Goal: Task Accomplishment & Management: Complete application form

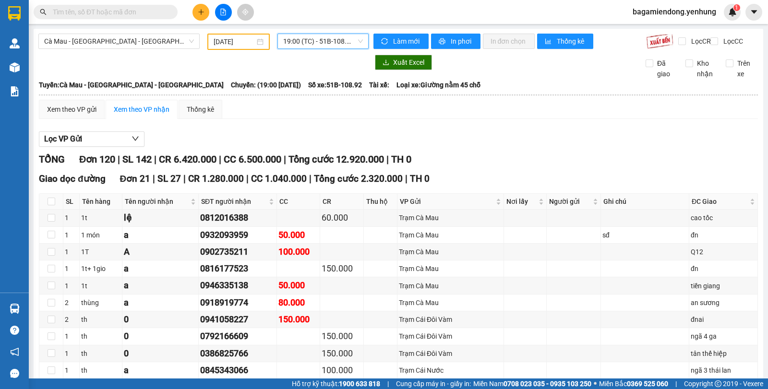
scroll to position [1112, 0]
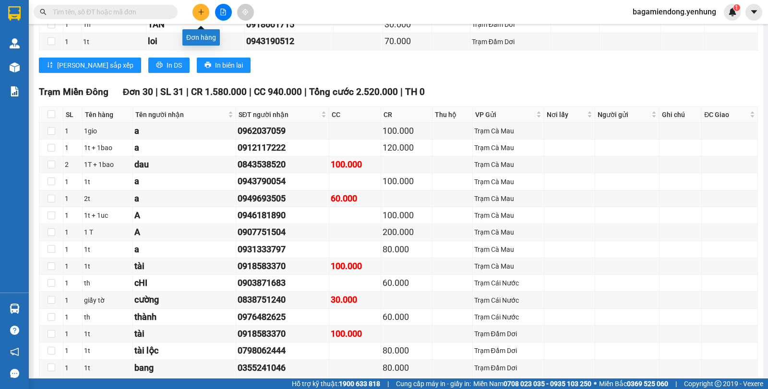
click at [196, 11] on button at bounding box center [200, 12] width 17 height 17
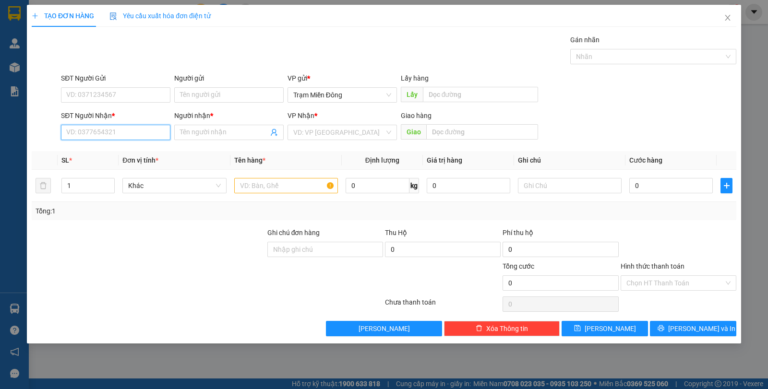
click at [89, 137] on input "SĐT Người Nhận *" at bounding box center [115, 132] width 109 height 15
type input "0918949558"
click at [132, 150] on div "0918949558 - cuong" at bounding box center [116, 151] width 98 height 11
type input "cuong"
type input "70.000"
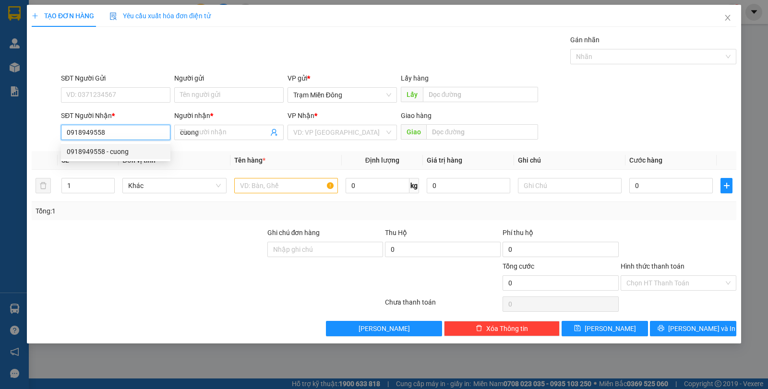
type input "70.000"
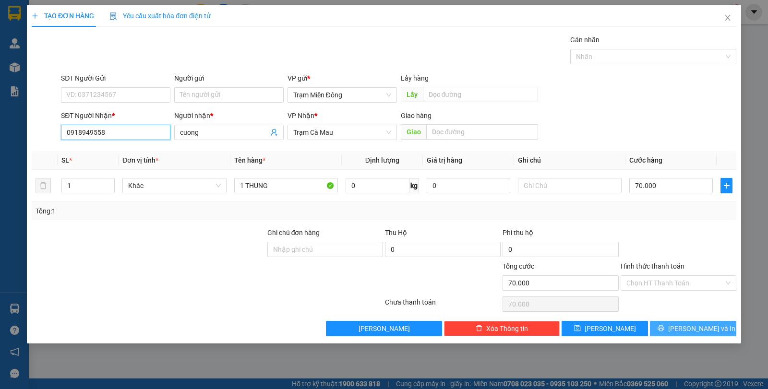
type input "0918949558"
click at [695, 326] on span "[PERSON_NAME] và In" at bounding box center [701, 328] width 67 height 11
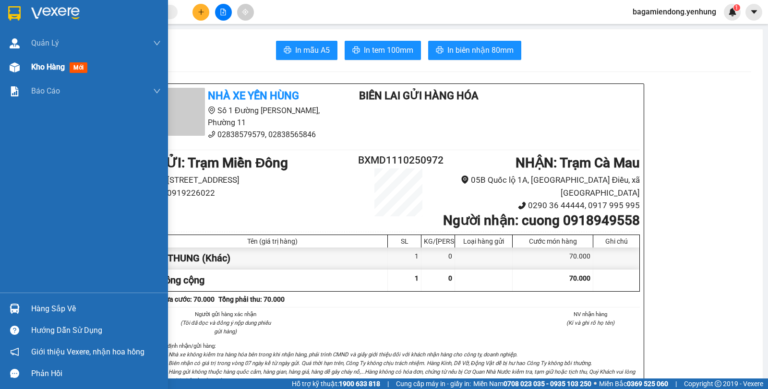
click at [12, 70] on img at bounding box center [15, 67] width 10 height 10
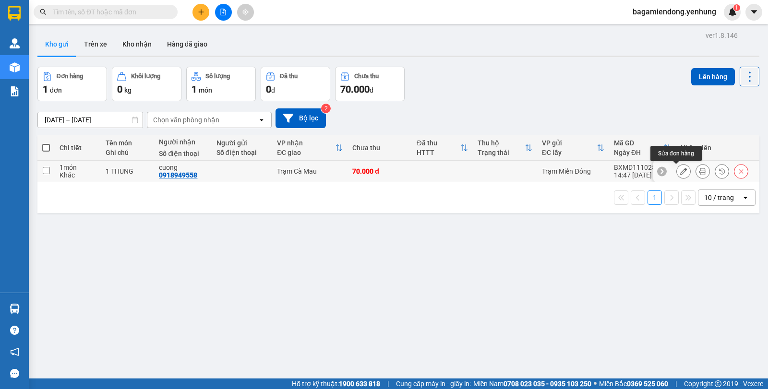
click at [680, 172] on button at bounding box center [683, 171] width 13 height 17
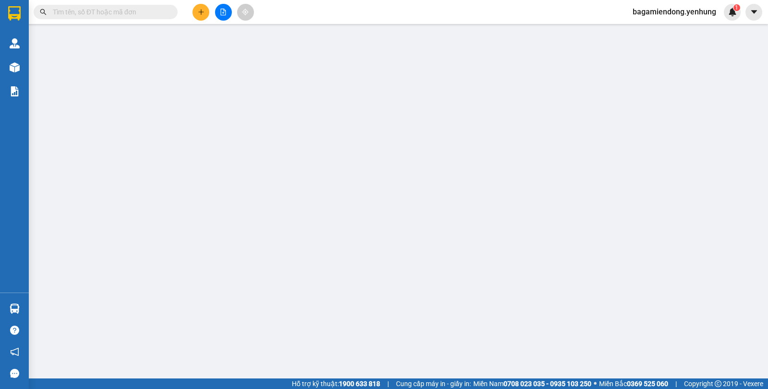
type input "0918949558"
type input "cuong"
type input "0"
type input "70.000"
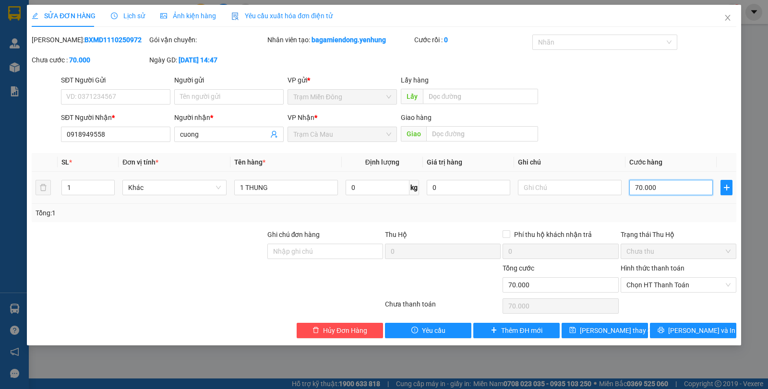
click at [671, 187] on input "70.000" at bounding box center [670, 187] width 83 height 15
type input "0"
type input "9"
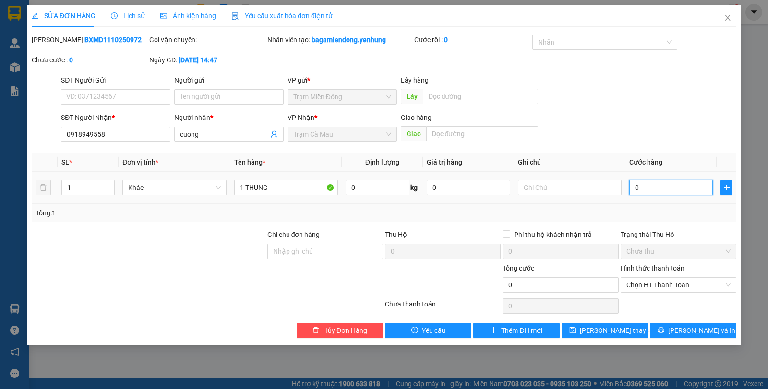
type input "9"
type input "09"
type input "0"
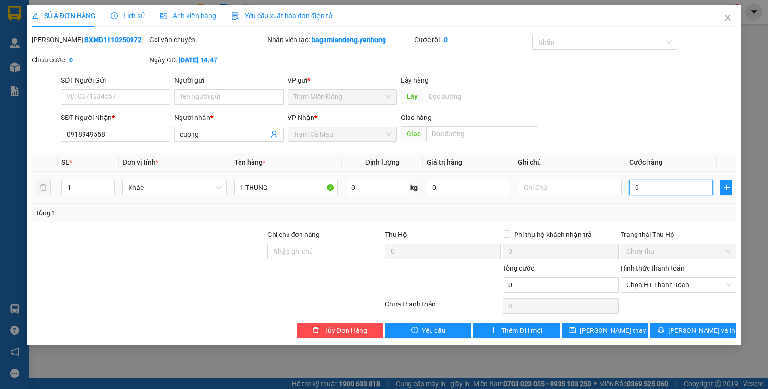
type input "8"
type input "08"
type input "80"
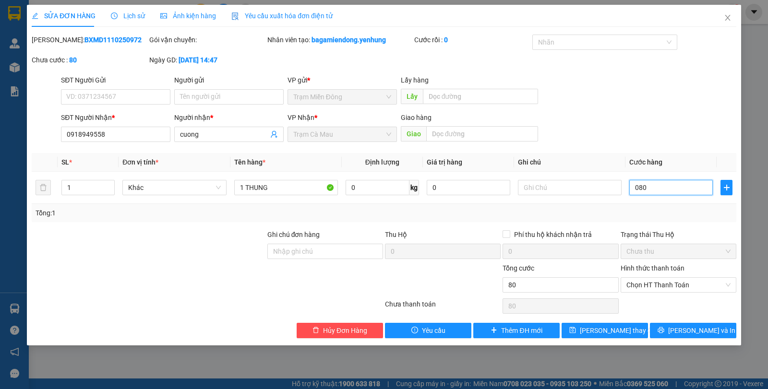
type input "080"
type input "80.000"
drag, startPoint x: 671, startPoint y: 130, endPoint x: 688, endPoint y: 193, distance: 65.2
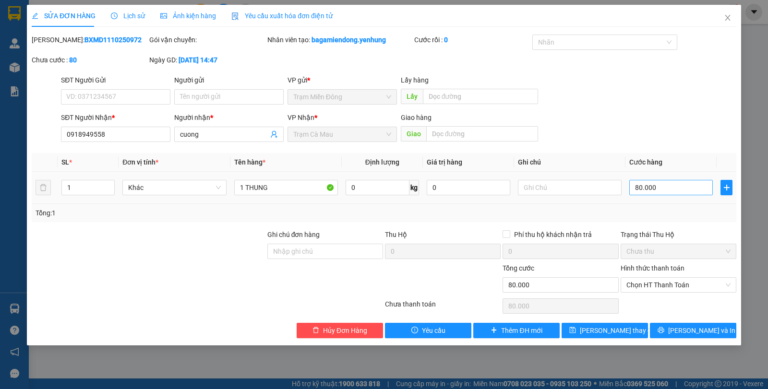
click at [679, 141] on div "SĐT Người Nhận * 0918949558 Người nhận * cuong VP Nhận * Trạm Cà Mau Giao hàng …" at bounding box center [398, 129] width 679 height 34
click at [696, 328] on span "[PERSON_NAME] và In" at bounding box center [701, 330] width 67 height 11
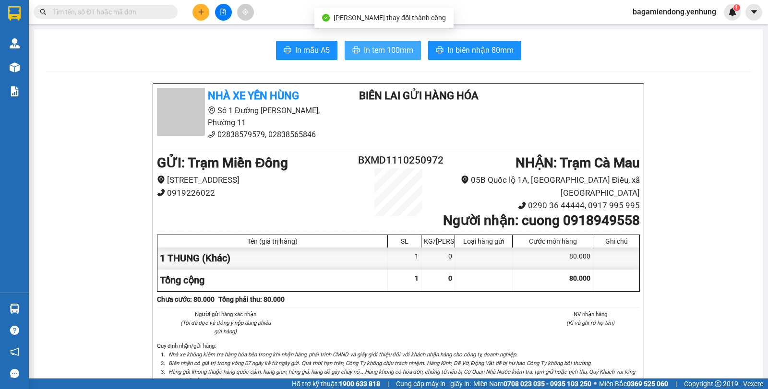
click at [394, 46] on button "In tem 100mm" at bounding box center [383, 50] width 76 height 19
click button at bounding box center [223, 12] width 17 height 17
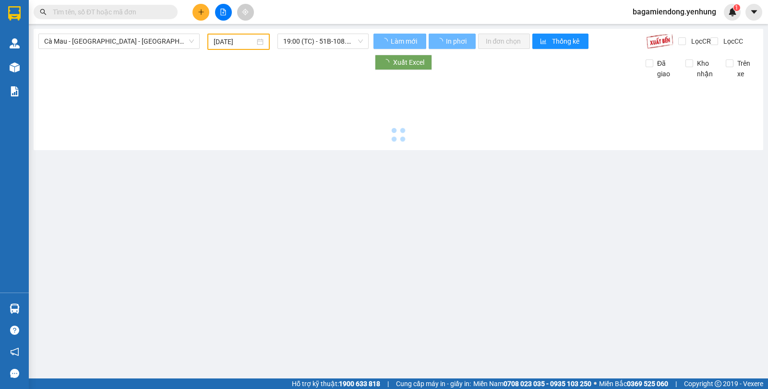
type input "[DATE]"
